Goal: Transaction & Acquisition: Purchase product/service

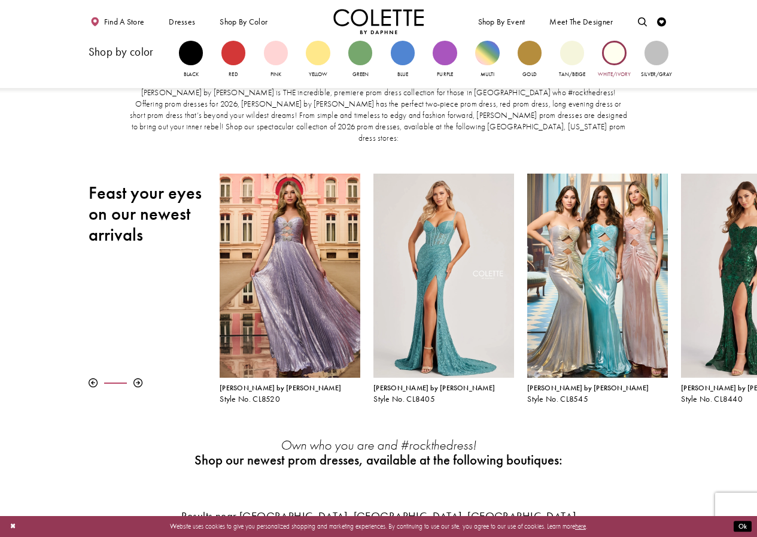
click at [614, 53] on div "Primary block" at bounding box center [614, 53] width 24 height 24
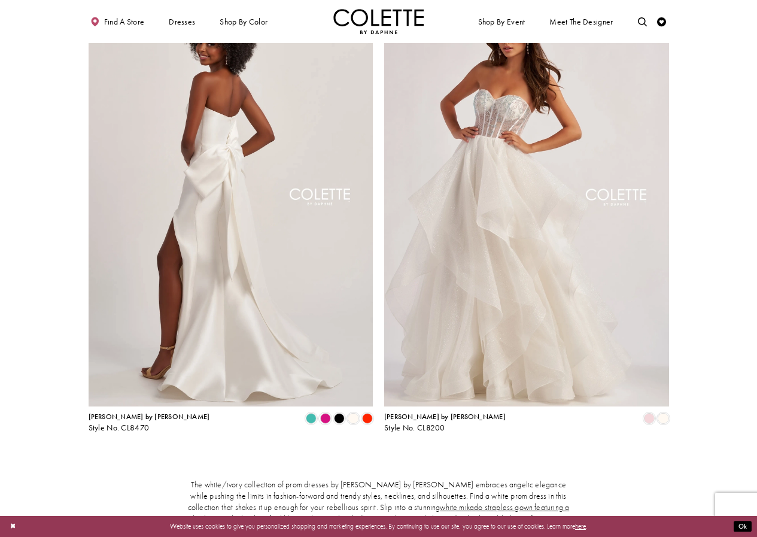
scroll to position [60, 0]
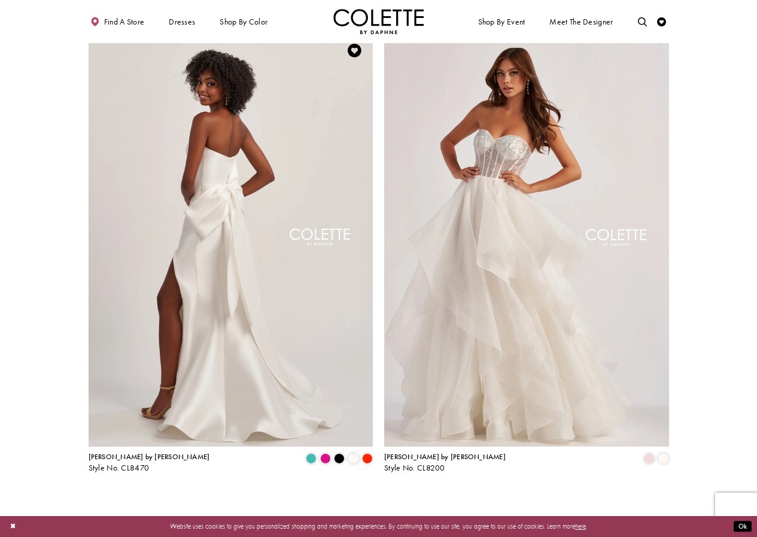
click at [227, 214] on img "Visit Colette by Daphne Style No. CL8470 Page" at bounding box center [231, 239] width 285 height 414
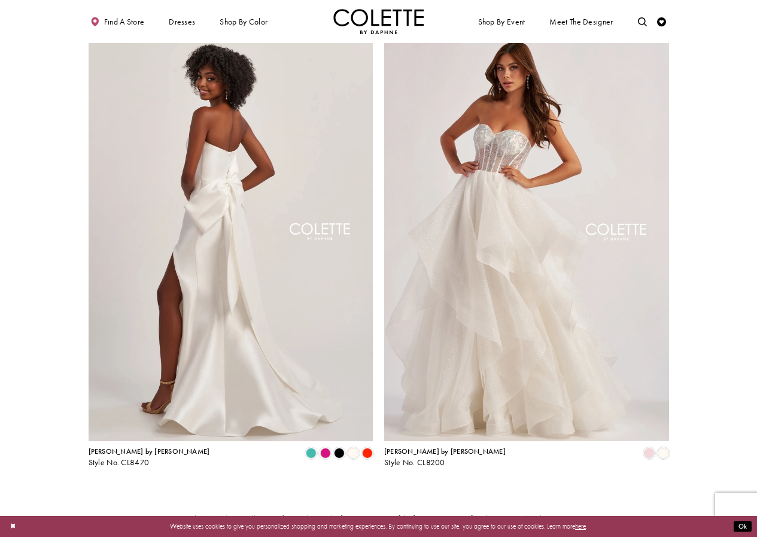
scroll to position [0, 0]
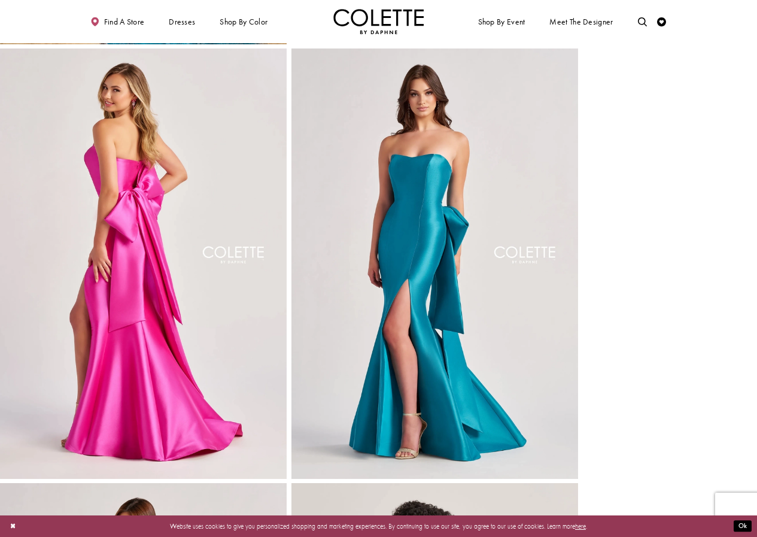
scroll to position [419, 0]
